Goal: Task Accomplishment & Management: Complete application form

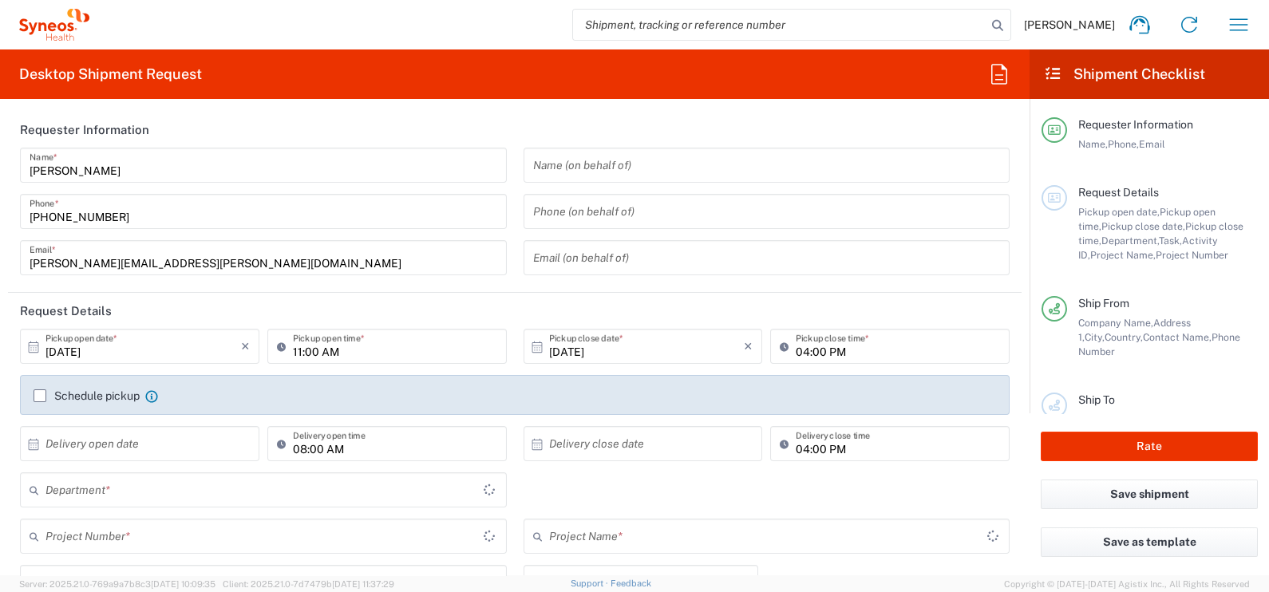
type input "Central Serbia"
type input "Serbia"
type input "Syneos Health d.o.o. Beograd-Serbia"
type input "8350"
click at [1233, 35] on icon "button" at bounding box center [1239, 25] width 26 height 26
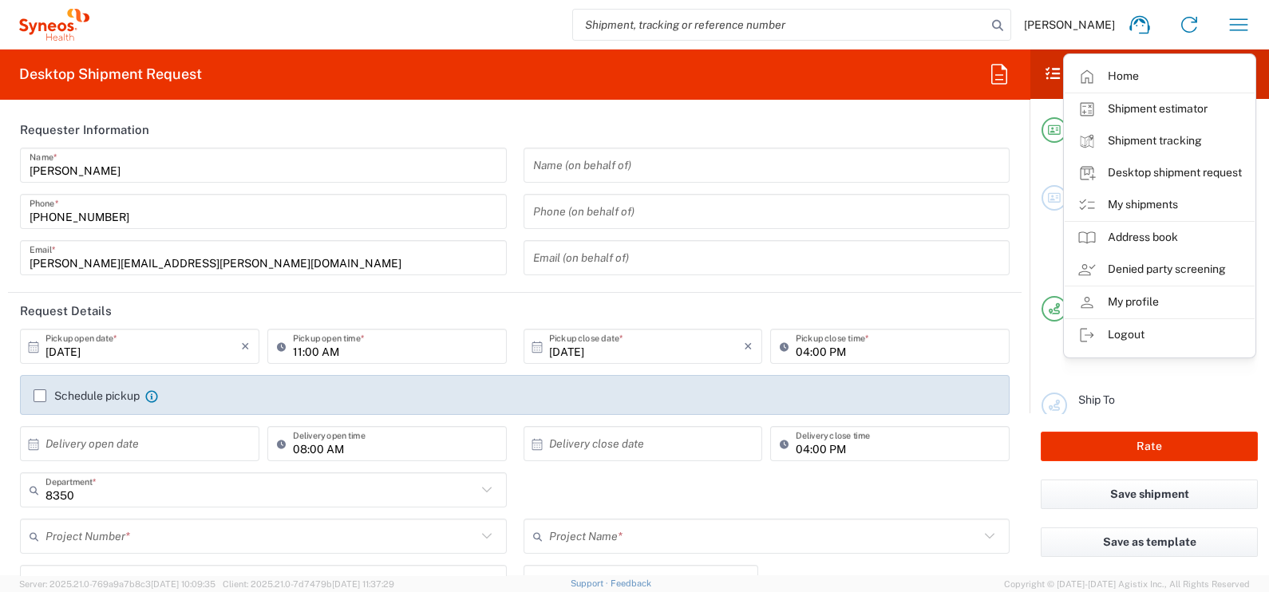
click at [41, 395] on label "Schedule pickup" at bounding box center [87, 396] width 106 height 13
click at [40, 396] on input "Schedule pickup" at bounding box center [40, 396] width 0 height 0
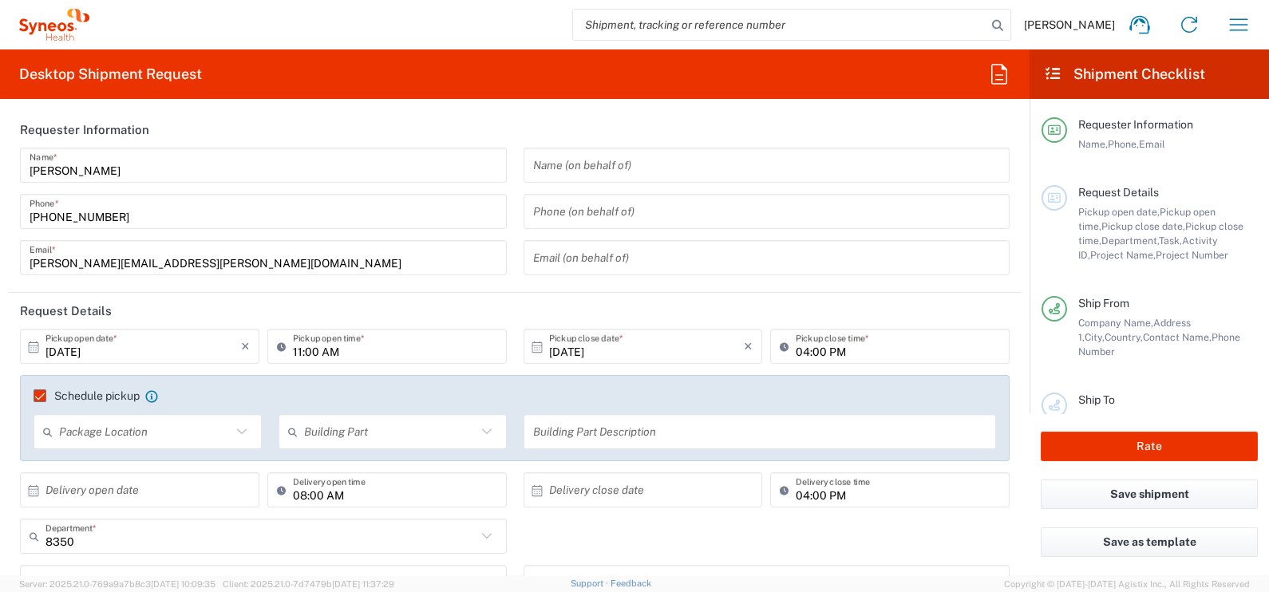
click at [250, 429] on div "Package Location" at bounding box center [148, 431] width 228 height 35
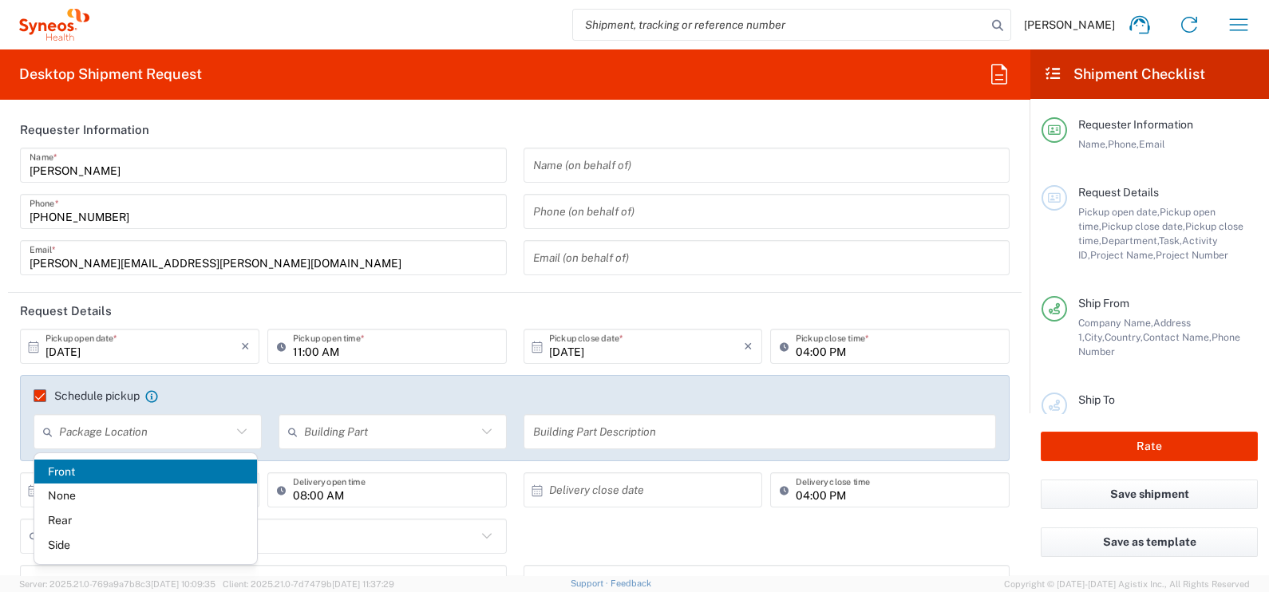
click at [156, 469] on span "Front" at bounding box center [145, 472] width 223 height 25
type input "Front"
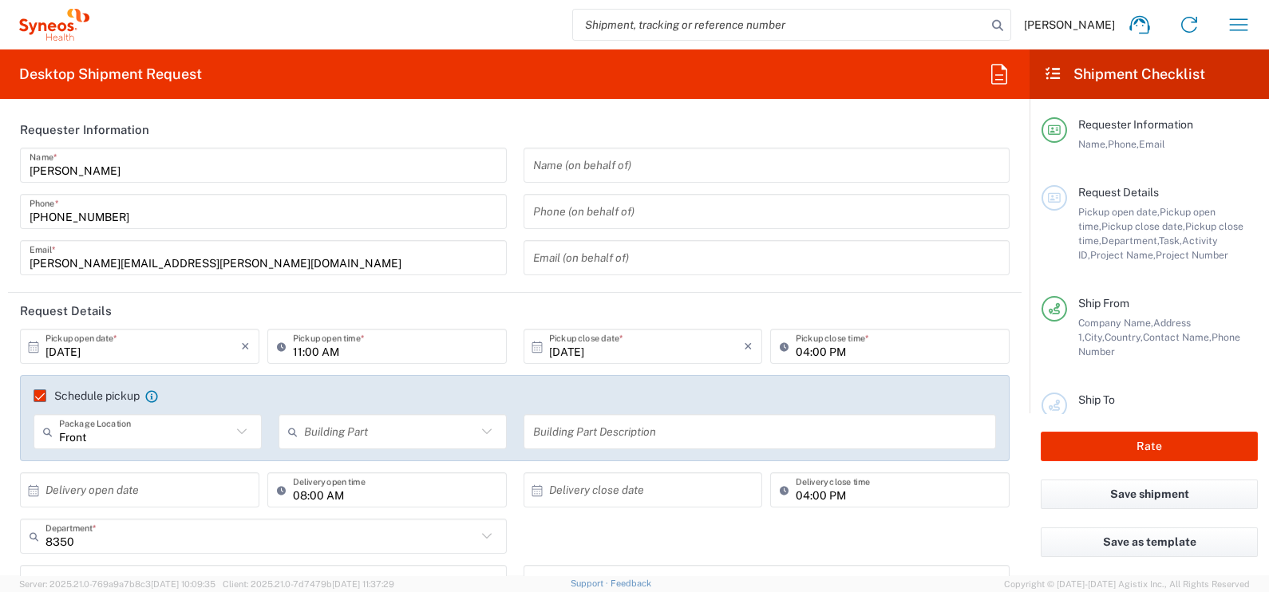
click at [363, 451] on div "Building Part Apartment Building Department Floor Room Suite" at bounding box center [392, 437] width 245 height 46
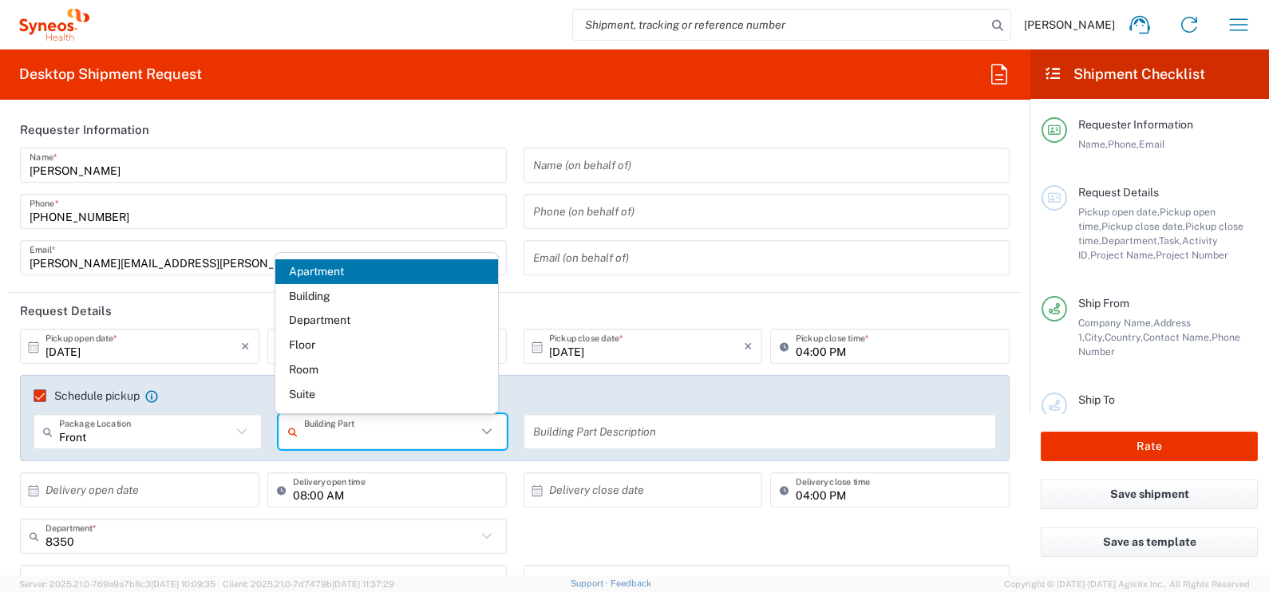
click at [410, 429] on input "text" at bounding box center [390, 432] width 172 height 28
click at [370, 307] on span "Building" at bounding box center [386, 296] width 223 height 25
type input "Building"
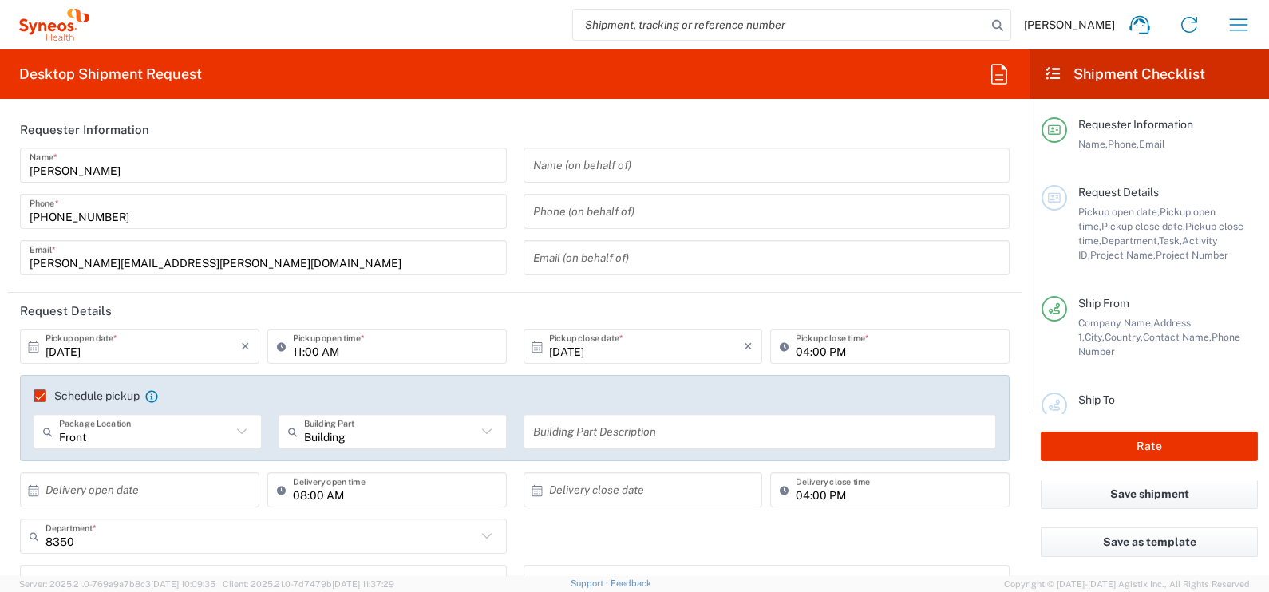
click at [560, 431] on input "text" at bounding box center [760, 432] width 454 height 28
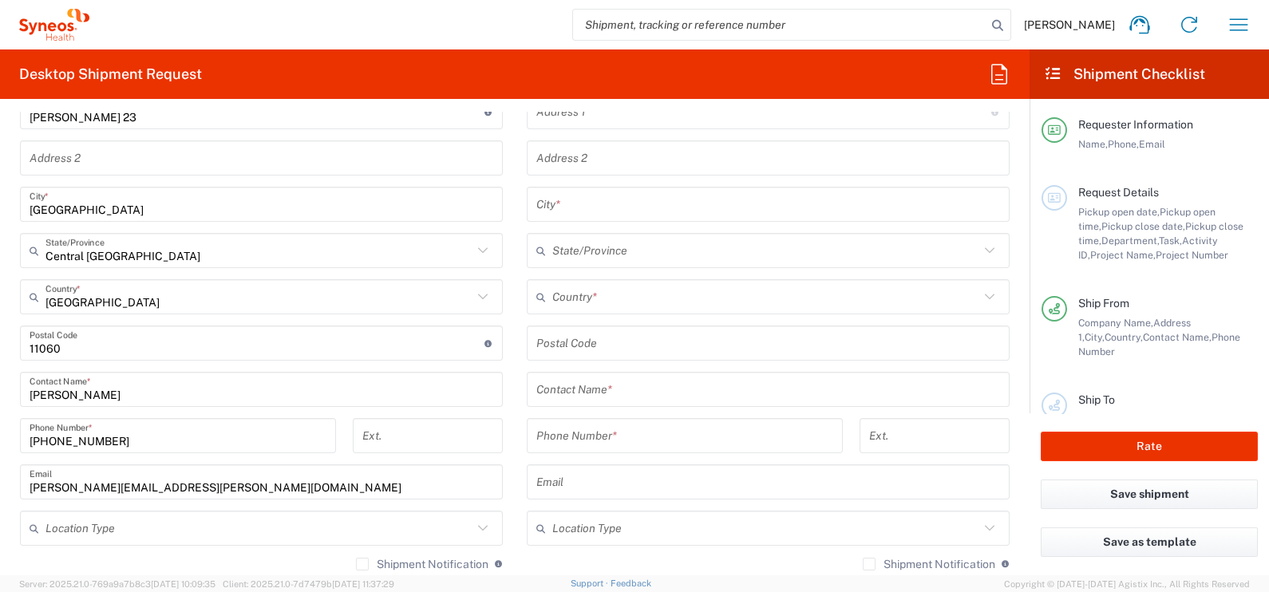
scroll to position [940, 0]
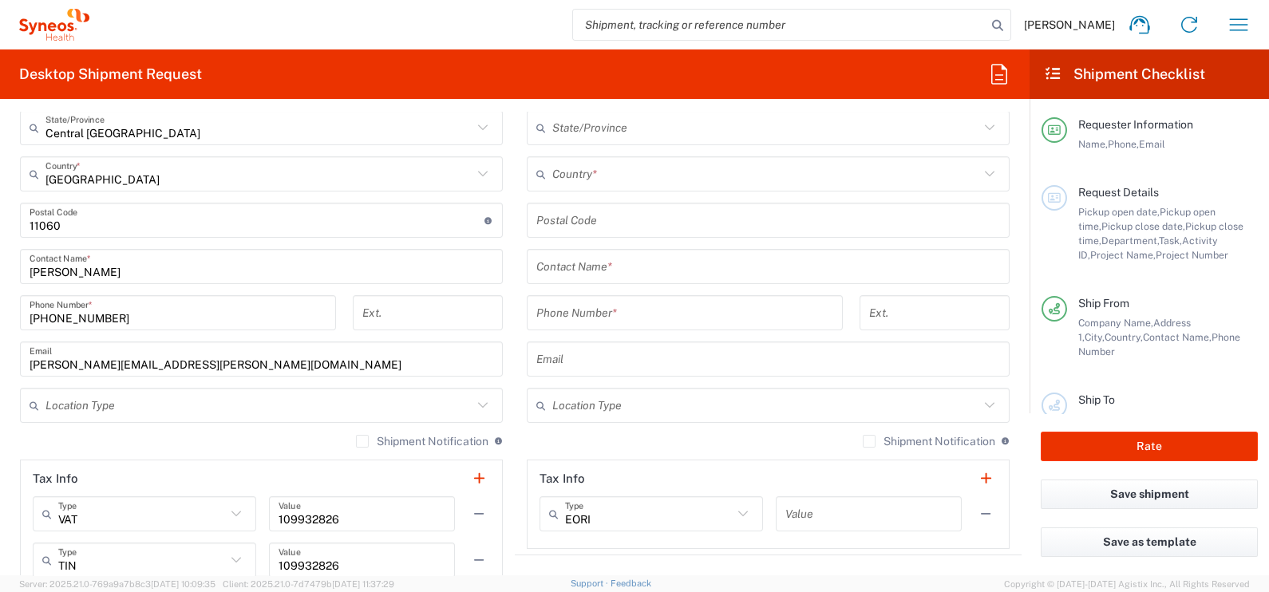
type input "9"
drag, startPoint x: 1009, startPoint y: 311, endPoint x: 991, endPoint y: 385, distance: 75.5
click at [991, 385] on form "Requester Information Sonja Banovic Name * +38162605083 Phone * sonja.banovic@s…" at bounding box center [515, 344] width 1030 height 464
